Goal: Navigation & Orientation: Find specific page/section

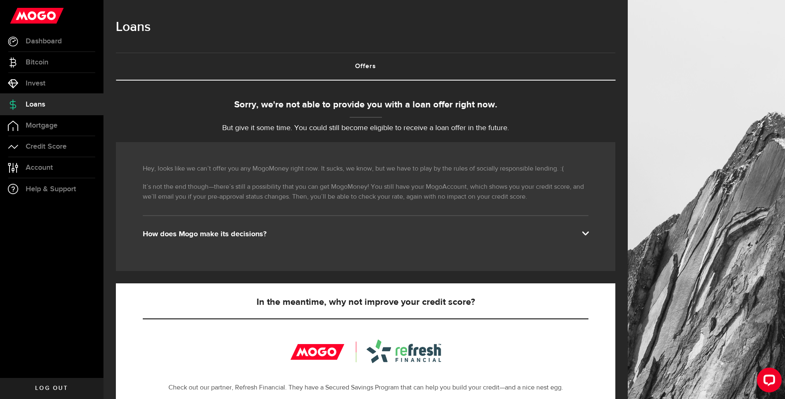
click at [221, 233] on div "How does Mogo make its decisions?" at bounding box center [365, 235] width 445 height 10
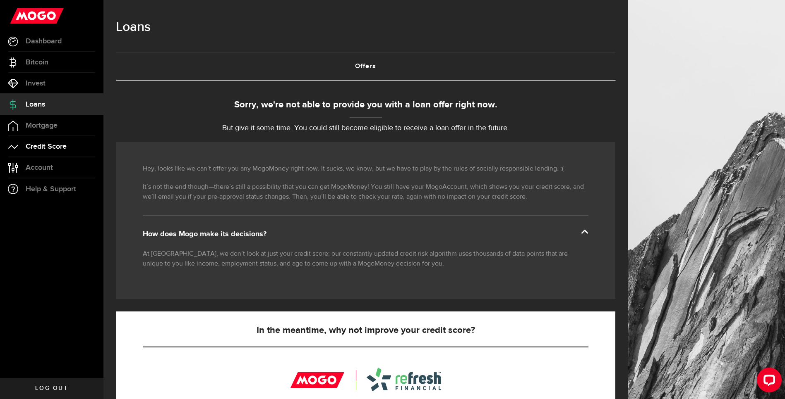
click at [65, 143] on span "Credit Score" at bounding box center [46, 146] width 41 height 7
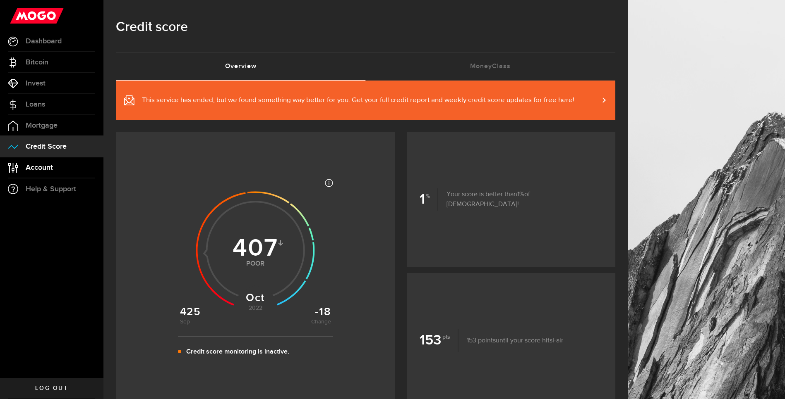
click at [36, 172] on span "Account" at bounding box center [39, 167] width 27 height 7
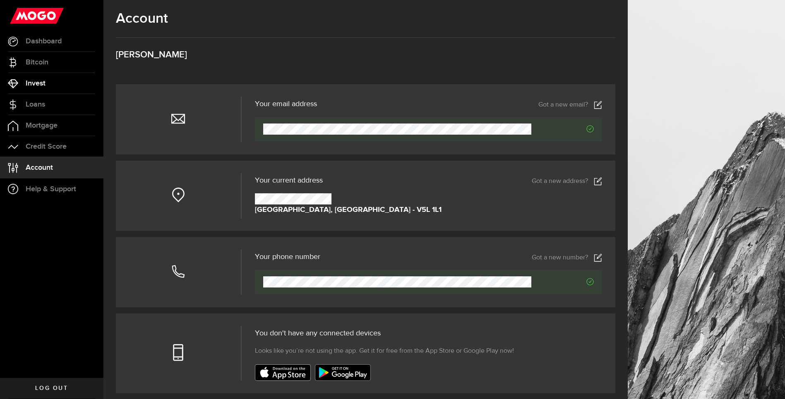
click at [34, 81] on span "Invest" at bounding box center [36, 83] width 20 height 7
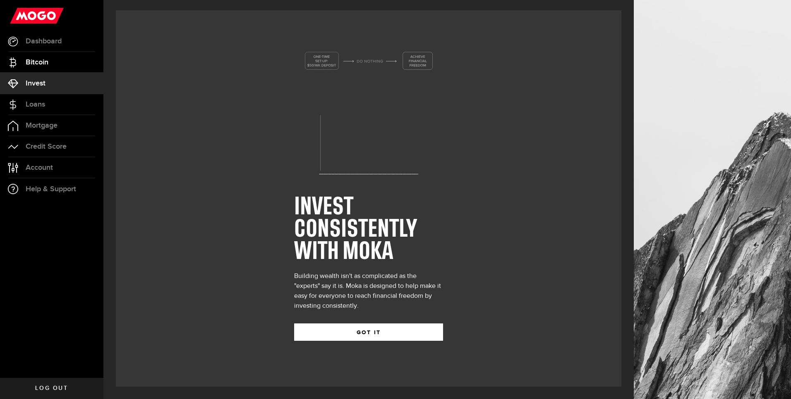
click at [33, 60] on span "Bitcoin" at bounding box center [37, 62] width 23 height 7
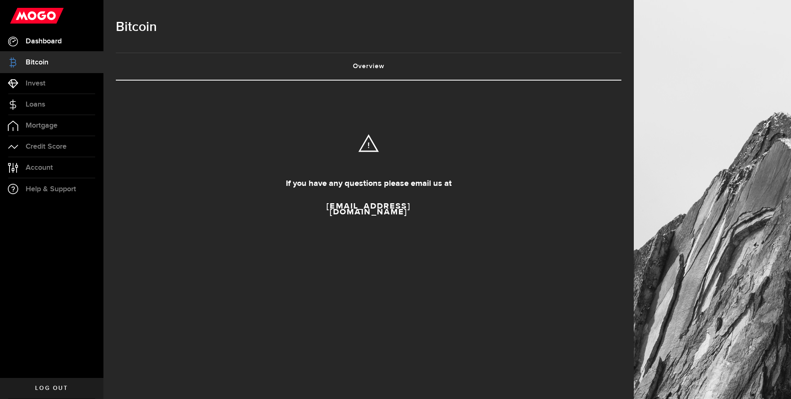
click at [39, 48] on link "Dashboard" at bounding box center [51, 41] width 103 height 21
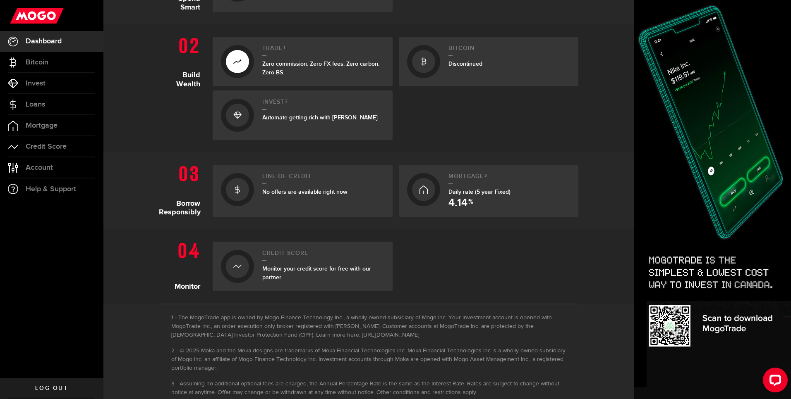
scroll to position [243, 0]
